Goal: Find specific page/section

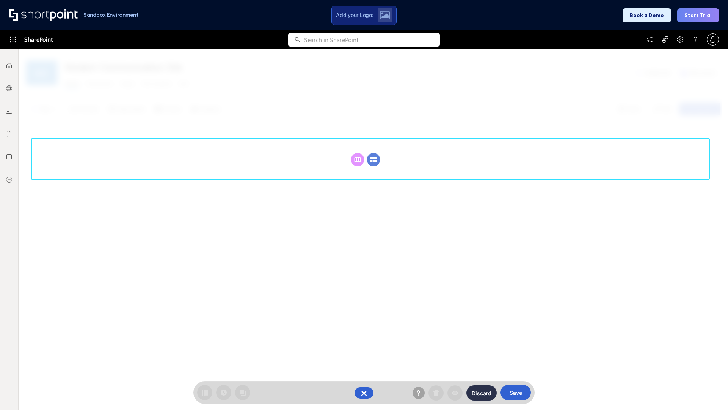
click at [374, 159] on circle at bounding box center [373, 159] width 13 height 13
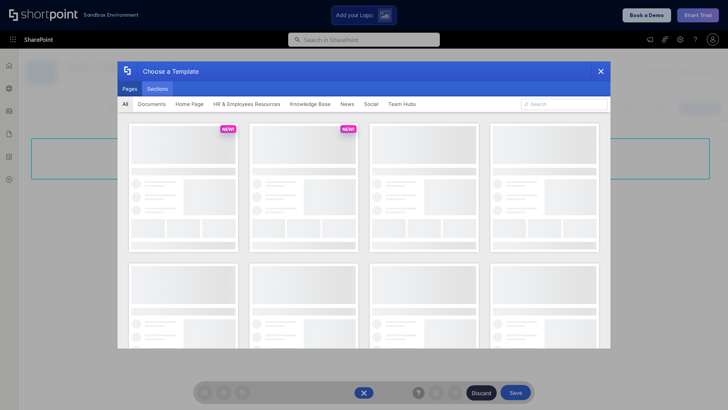
click at [157, 89] on button "Sections" at bounding box center [157, 88] width 31 height 15
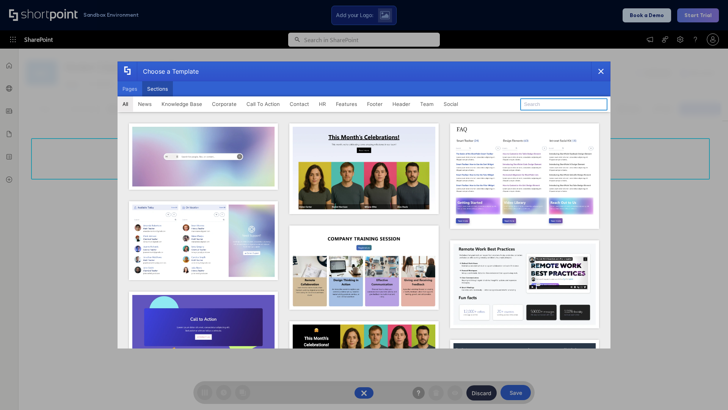
type input "Company News"
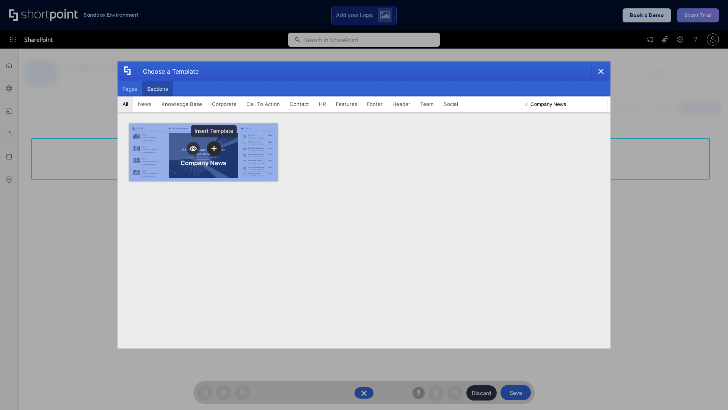
click at [214, 148] on icon "template selector" at bounding box center [213, 148] width 5 height 5
